Goal: Task Accomplishment & Management: Manage account settings

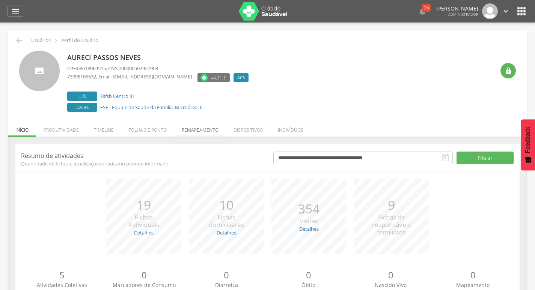
click at [205, 132] on li "Remapeamento" at bounding box center [200, 128] width 52 height 18
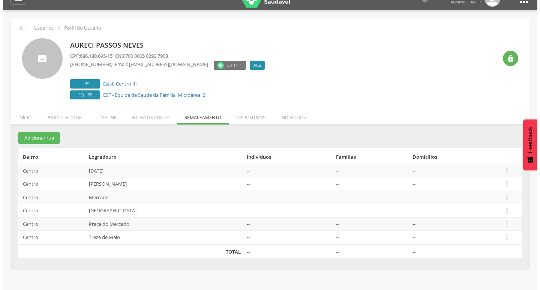
scroll to position [23, 0]
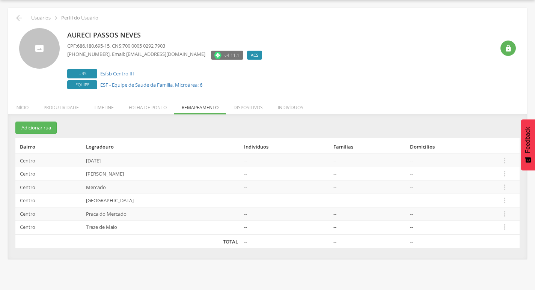
click at [119, 286] on div " Supervisão  Distritos  Ubs adicionar ubs  Coordenador: - Itamaraju / BA In…" at bounding box center [267, 145] width 535 height 290
click at [119, 289] on div " Supervisão  Distritos  Ubs adicionar ubs  Coordenador: - Itamaraju / BA In…" at bounding box center [267, 145] width 535 height 290
drag, startPoint x: 111, startPoint y: 158, endPoint x: 97, endPoint y: 159, distance: 14.3
click at [97, 159] on td "13 de Maio" at bounding box center [162, 161] width 158 height 14
drag, startPoint x: 108, startPoint y: 184, endPoint x: 72, endPoint y: 185, distance: 36.0
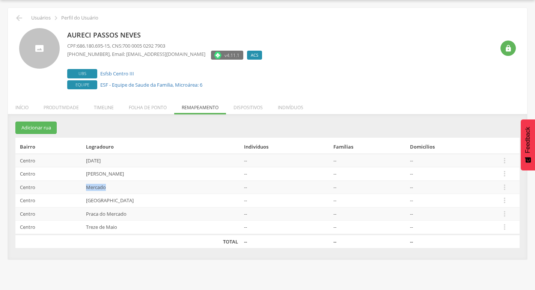
click at [72, 185] on tr "Centro Mercado -- -- --  Editar Alocar famílias Desalocar famílias Desvincular…" at bounding box center [267, 188] width 504 height 14
copy tr "Mercado"
click at [509, 158] on icon "" at bounding box center [504, 161] width 8 height 8
click at [499, 134] on link "Desalocar famílias" at bounding box center [478, 130] width 59 height 9
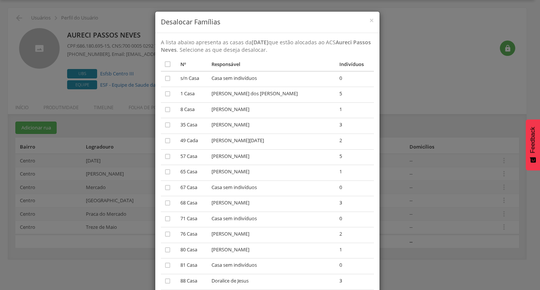
scroll to position [150, 0]
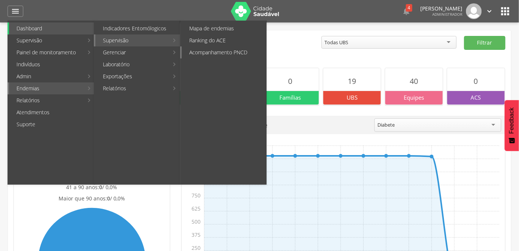
click at [187, 49] on link "Acompanhamento PNCD" at bounding box center [224, 53] width 84 height 12
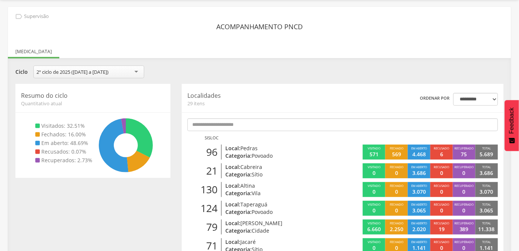
scroll to position [34, 0]
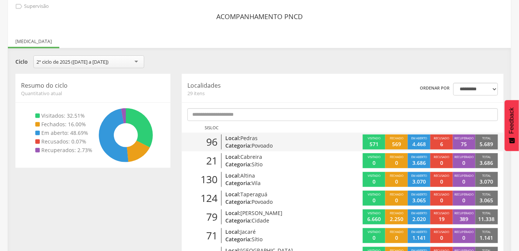
click at [253, 145] on span "Povoado" at bounding box center [261, 145] width 21 height 7
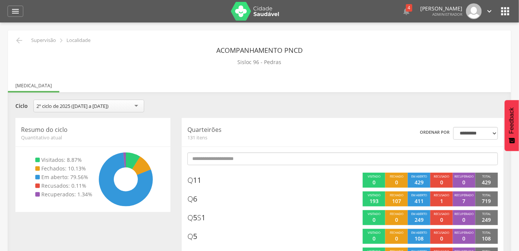
click at [250, 11] on img at bounding box center [255, 11] width 49 height 19
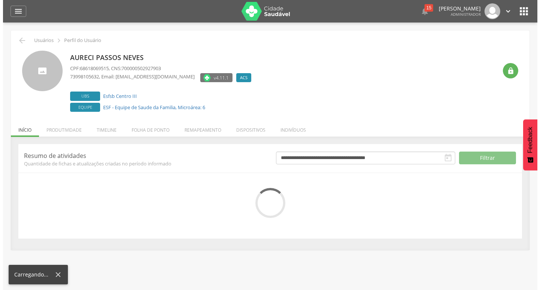
scroll to position [23, 0]
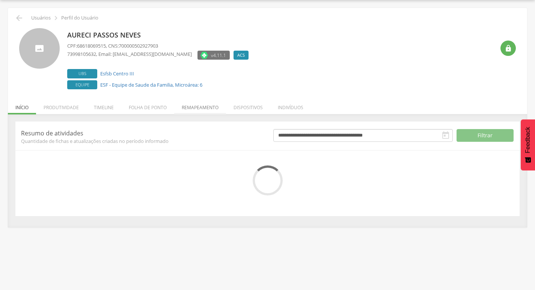
click at [181, 110] on li "Remapeamento" at bounding box center [200, 106] width 52 height 18
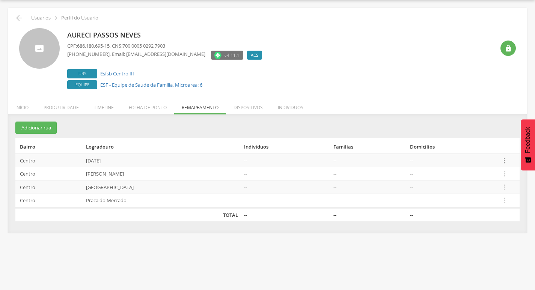
click at [504, 161] on icon "" at bounding box center [504, 161] width 8 height 8
click at [476, 133] on link "Desalocar famílias" at bounding box center [478, 130] width 59 height 9
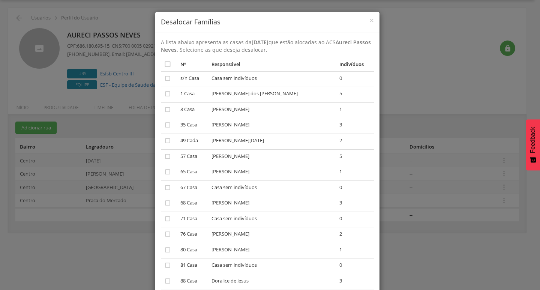
scroll to position [38, 0]
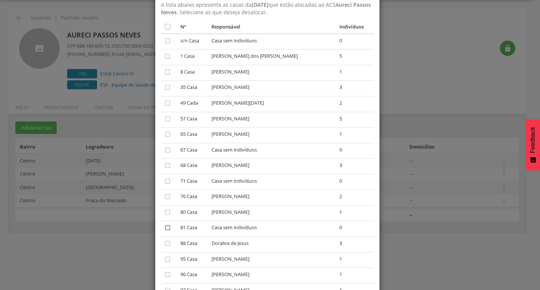
click at [167, 227] on icon "" at bounding box center [168, 228] width 8 height 8
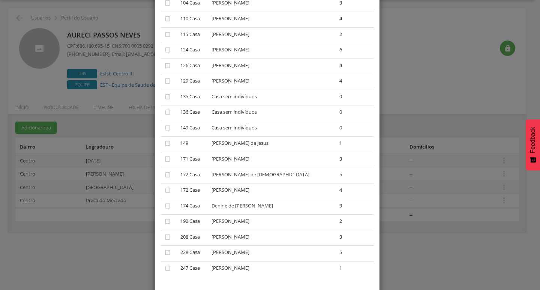
scroll to position [408, 0]
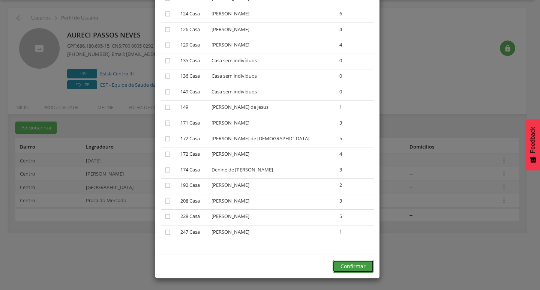
click at [353, 262] on button "Confirmar" at bounding box center [353, 266] width 41 height 13
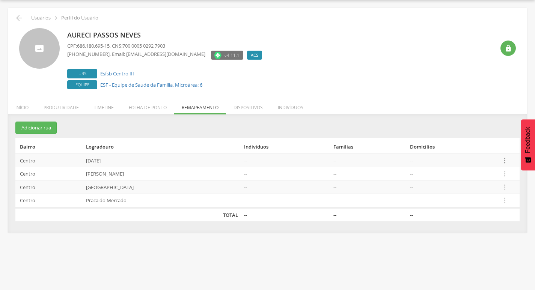
click at [505, 160] on icon "" at bounding box center [504, 161] width 8 height 8
click at [480, 135] on link "Desalocar famílias" at bounding box center [478, 130] width 59 height 9
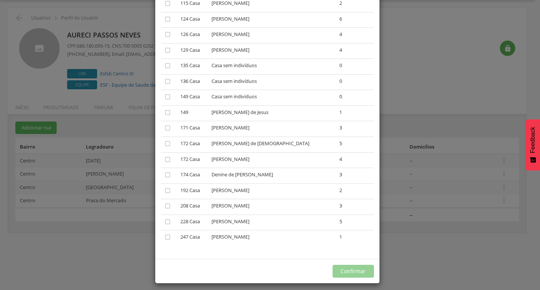
scroll to position [392, 0]
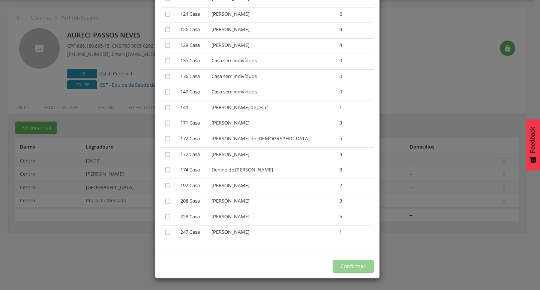
click at [137, 179] on div "× Desalocar Famílias A lista abaixo apresenta as casas da 13 de Maio que estão …" at bounding box center [270, 145] width 540 height 290
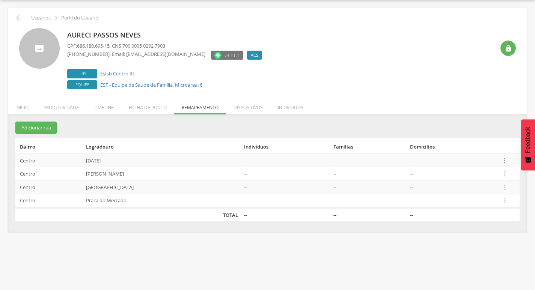
click at [507, 163] on icon "" at bounding box center [504, 161] width 8 height 8
click at [486, 130] on link "Desalocar famílias" at bounding box center [478, 130] width 59 height 9
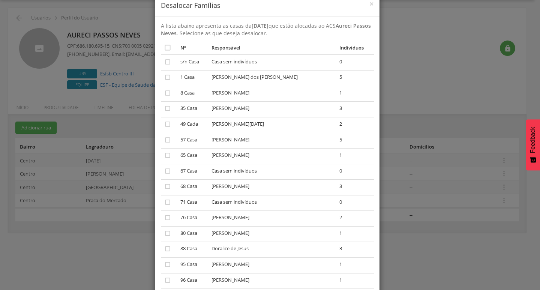
scroll to position [0, 0]
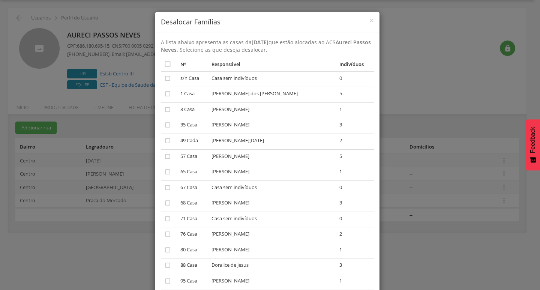
click at [391, 164] on div "× Desalocar Famílias A lista abaixo apresenta as casas da 13 de Maio que estão …" at bounding box center [270, 145] width 540 height 290
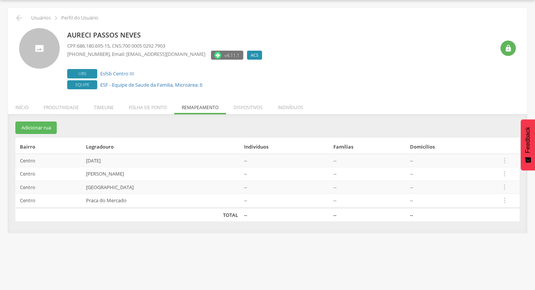
click at [510, 160] on td " Editar Alocar famílias Desalocar famílias Desvincular ACS" at bounding box center [508, 161] width 22 height 14
click at [497, 157] on td "--" at bounding box center [452, 161] width 91 height 14
click at [504, 157] on icon "" at bounding box center [504, 161] width 8 height 8
click at [497, 123] on link "Alocar famílias" at bounding box center [478, 121] width 59 height 9
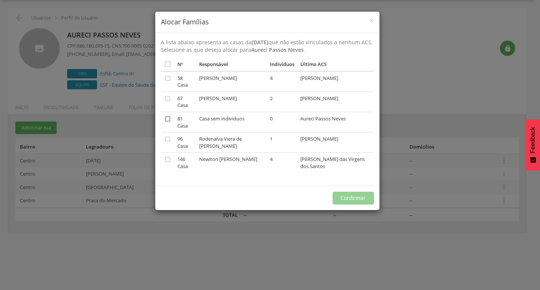
click at [169, 115] on icon "" at bounding box center [168, 119] width 8 height 8
click at [366, 192] on button "Confirmar" at bounding box center [353, 198] width 41 height 13
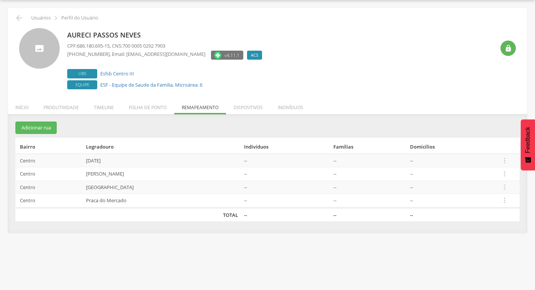
click at [512, 172] on td " Editar Alocar famílias Desalocar famílias Desvincular ACS" at bounding box center [508, 174] width 22 height 14
click at [505, 172] on icon "" at bounding box center [504, 174] width 8 height 8
click at [498, 143] on link "Desalocar famílias" at bounding box center [478, 144] width 59 height 9
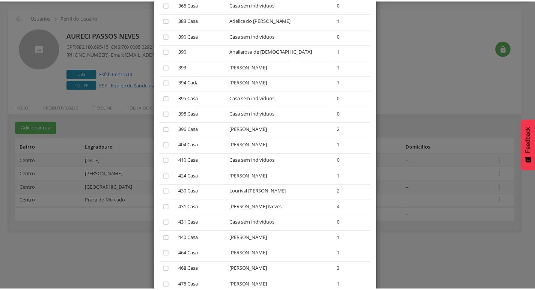
scroll to position [688, 0]
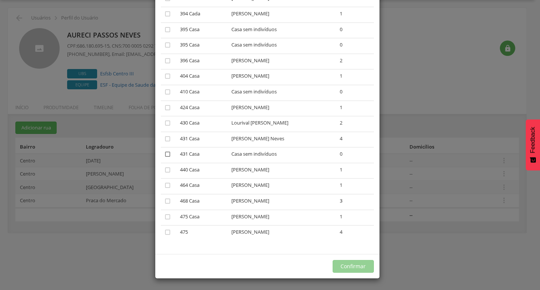
click at [165, 154] on icon "" at bounding box center [168, 155] width 8 height 8
click at [358, 261] on button "Confirmar" at bounding box center [353, 266] width 41 height 13
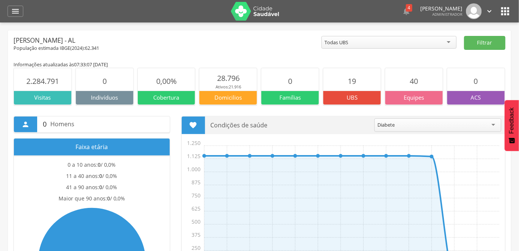
click at [304, 113] on div " 0 Homens Faixa etária 0 a 10 anos: 0 / 0,0% 11 a 40 anos: 0 / 0,0% 41 a 90 an…" at bounding box center [259, 214] width 503 height 218
click at [314, 128] on p "Condições de saúde" at bounding box center [290, 126] width 158 height 18
click at [64, 204] on div "Maior que 90 anos: 0 / 0,0%" at bounding box center [92, 200] width 148 height 11
drag, startPoint x: 120, startPoint y: 94, endPoint x: 160, endPoint y: 138, distance: 59.5
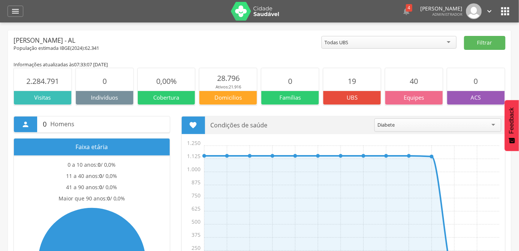
click at [16, 10] on icon "" at bounding box center [15, 11] width 9 height 9
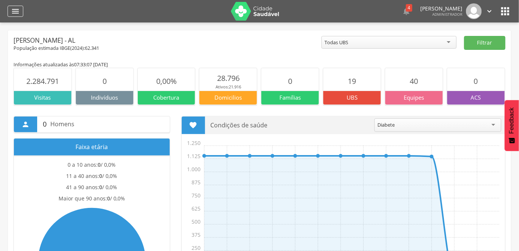
click at [9, 12] on div "" at bounding box center [16, 11] width 16 height 11
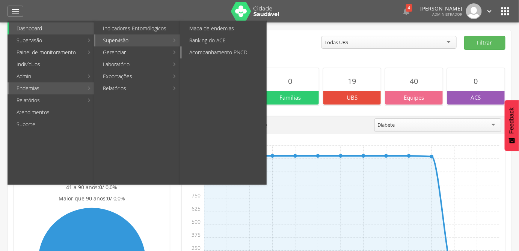
click at [211, 55] on link "Acompanhamento PNCD" at bounding box center [224, 53] width 84 height 12
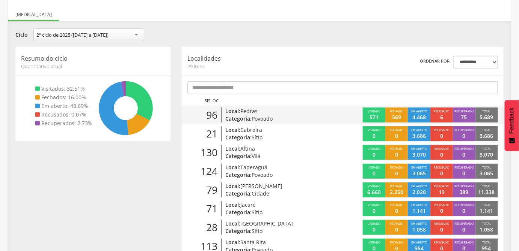
scroll to position [68, 0]
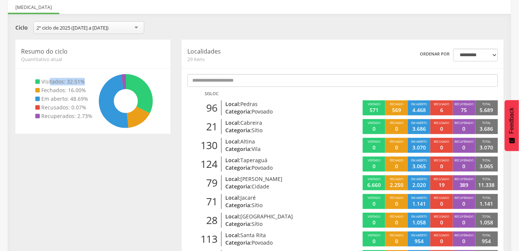
drag, startPoint x: 83, startPoint y: 80, endPoint x: 48, endPoint y: 80, distance: 34.9
click at [49, 80] on li "Visitados: 32.51%" at bounding box center [63, 82] width 57 height 8
drag, startPoint x: 90, startPoint y: 93, endPoint x: 33, endPoint y: 93, distance: 57.0
click at [33, 93] on icon at bounding box center [93, 101] width 144 height 54
click at [34, 93] on icon at bounding box center [93, 101] width 144 height 54
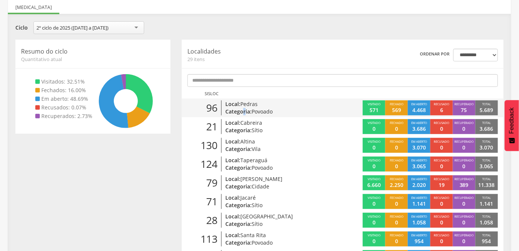
click at [243, 111] on p "Categoria: Povoado" at bounding box center [276, 112] width 102 height 8
